Goal: Browse casually

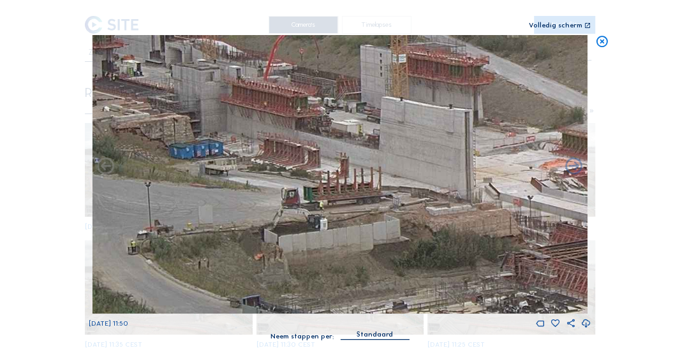
click at [603, 40] on icon at bounding box center [601, 42] width 13 height 14
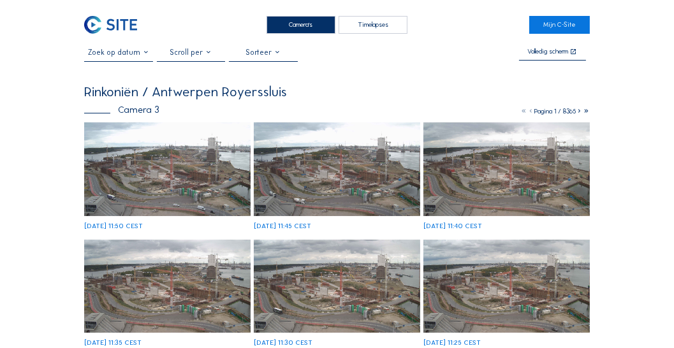
click at [325, 28] on div "Camera's" at bounding box center [301, 25] width 69 height 18
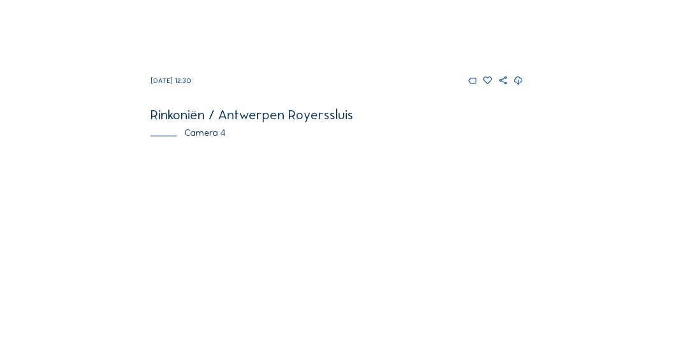
scroll to position [1164, 0]
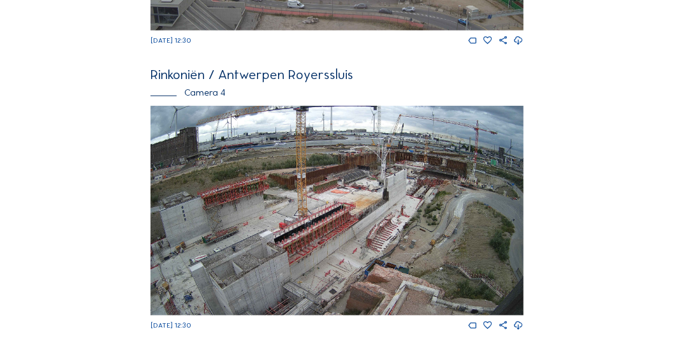
click at [415, 246] on img at bounding box center [337, 211] width 373 height 210
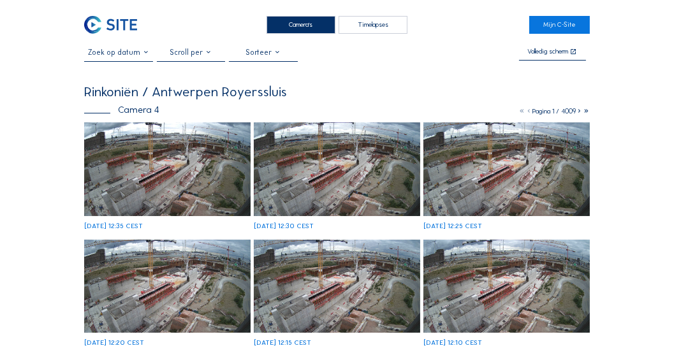
click at [220, 148] on img at bounding box center [167, 170] width 167 height 94
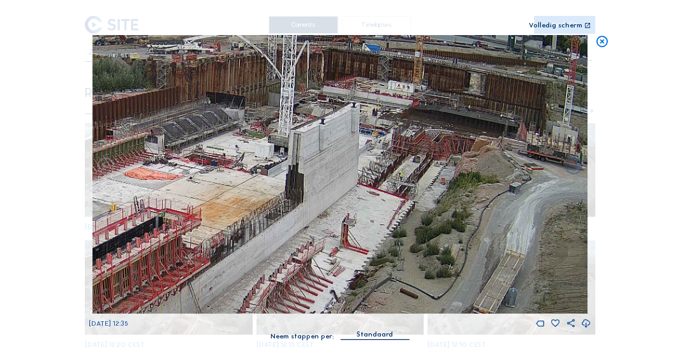
drag, startPoint x: 482, startPoint y: 133, endPoint x: 474, endPoint y: 250, distance: 117.7
click at [474, 250] on img at bounding box center [341, 174] width 496 height 279
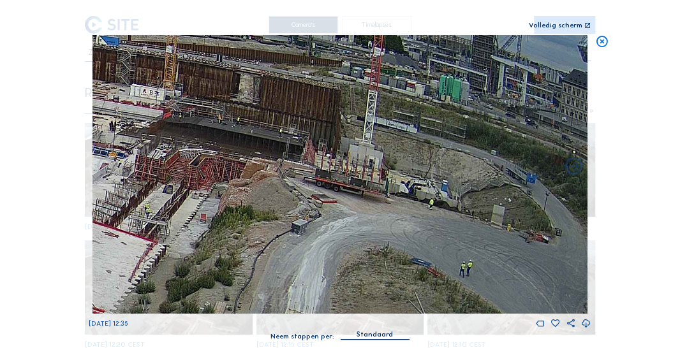
drag, startPoint x: 276, startPoint y: 190, endPoint x: 428, endPoint y: 202, distance: 151.8
click at [429, 203] on img at bounding box center [341, 174] width 496 height 279
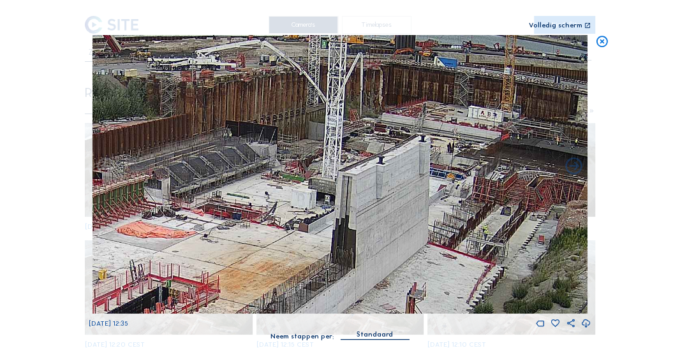
drag, startPoint x: 230, startPoint y: 197, endPoint x: 371, endPoint y: 207, distance: 142.0
click at [371, 207] on img at bounding box center [341, 174] width 496 height 279
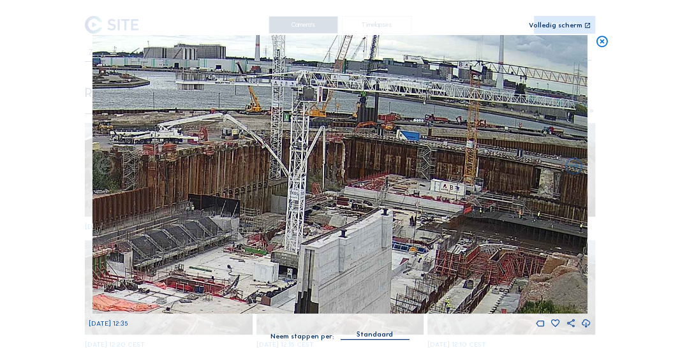
drag, startPoint x: 361, startPoint y: 181, endPoint x: 341, endPoint y: 238, distance: 60.5
click at [341, 238] on img at bounding box center [341, 174] width 496 height 279
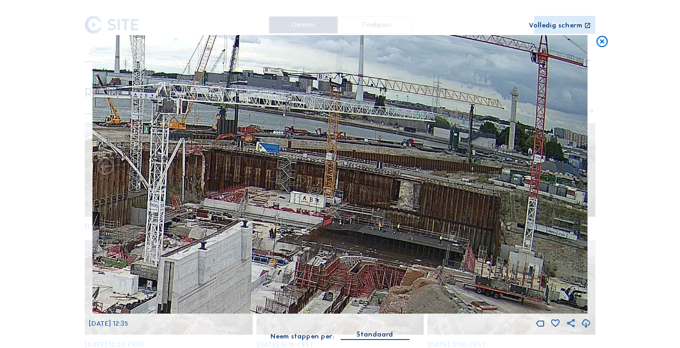
drag, startPoint x: 426, startPoint y: 234, endPoint x: 370, endPoint y: 256, distance: 59.6
click at [370, 256] on img at bounding box center [341, 174] width 496 height 279
click at [600, 43] on icon at bounding box center [601, 42] width 13 height 14
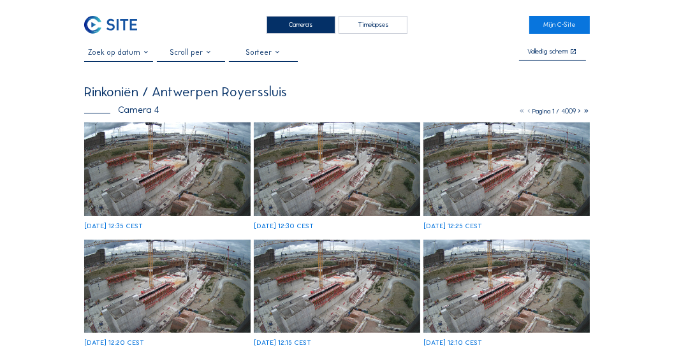
click at [296, 34] on div "Camera's" at bounding box center [301, 25] width 69 height 18
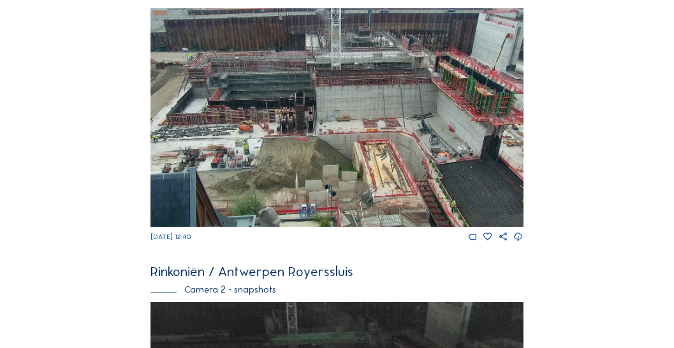
scroll to position [109, 0]
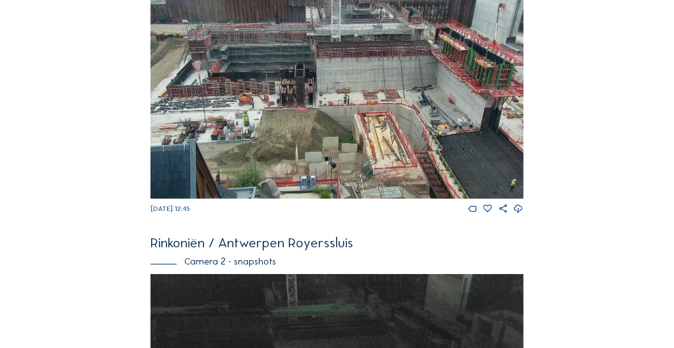
scroll to position [358, 0]
